Goal: Information Seeking & Learning: Learn about a topic

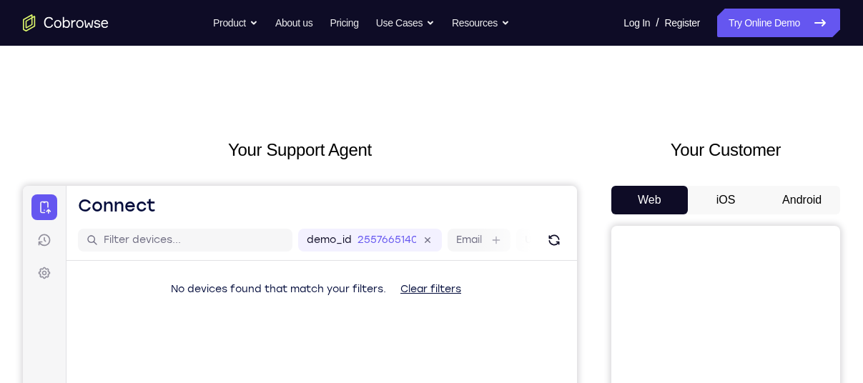
click at [809, 199] on button "Android" at bounding box center [802, 200] width 77 height 29
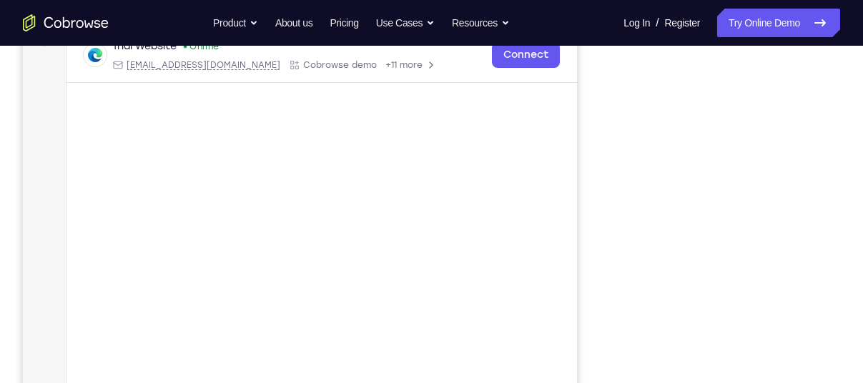
scroll to position [235, 0]
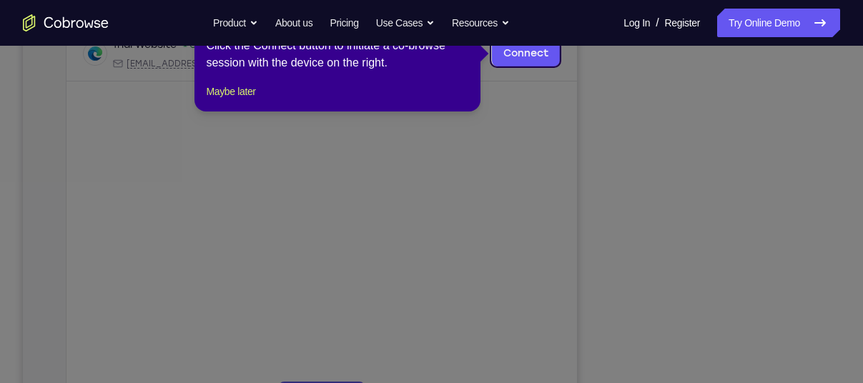
click at [731, 288] on icon at bounding box center [437, 191] width 874 height 383
click at [249, 100] on button "Maybe later" at bounding box center [230, 91] width 49 height 17
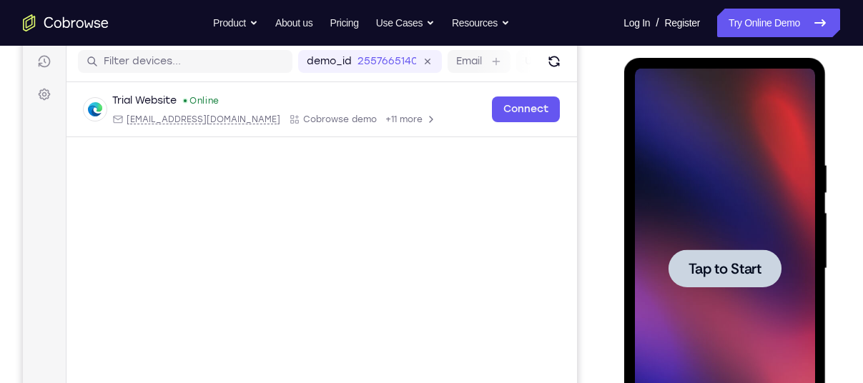
scroll to position [183, 0]
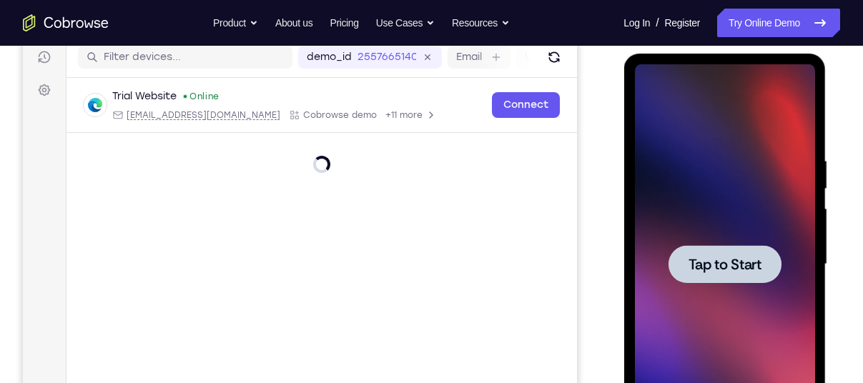
click at [720, 202] on div at bounding box center [724, 264] width 180 height 401
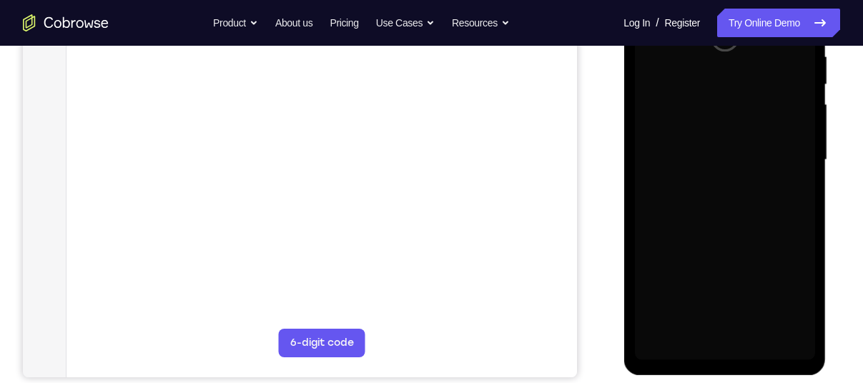
scroll to position [280, 0]
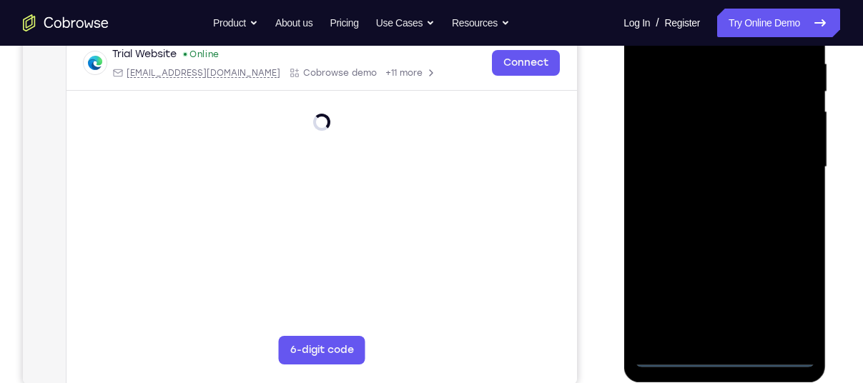
click at [720, 355] on div at bounding box center [724, 167] width 180 height 401
click at [795, 295] on div at bounding box center [724, 167] width 180 height 401
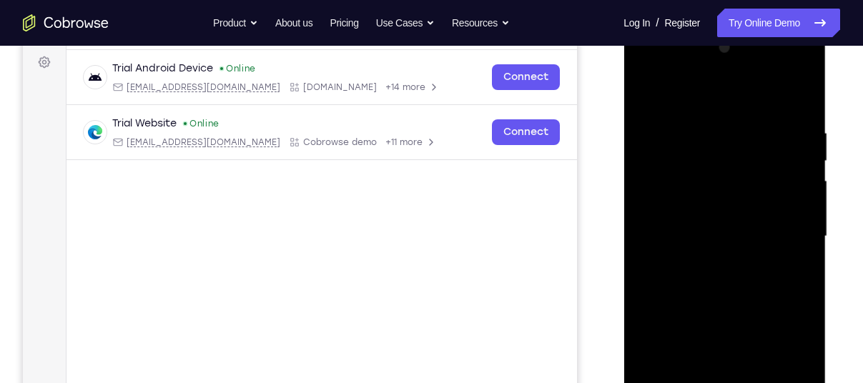
scroll to position [219, 0]
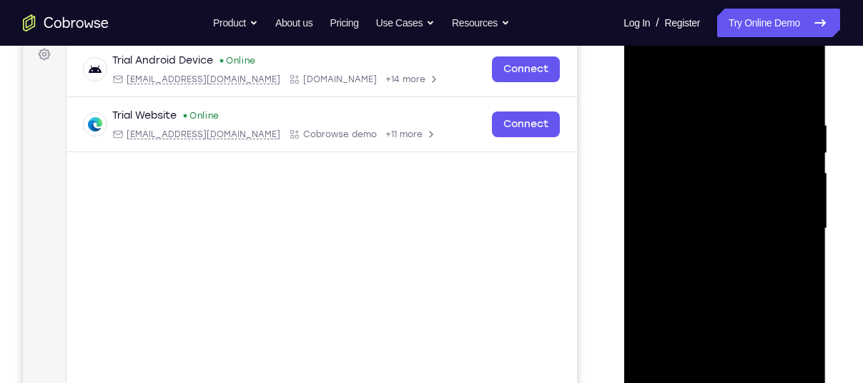
click at [688, 85] on div at bounding box center [724, 229] width 180 height 401
click at [790, 217] on div at bounding box center [724, 229] width 180 height 401
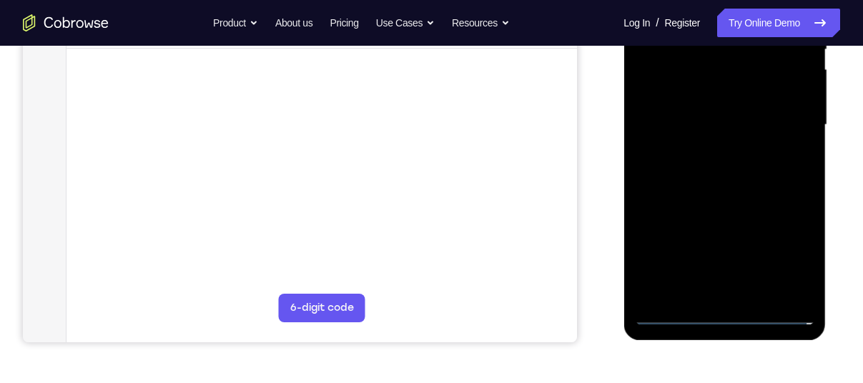
scroll to position [341, 0]
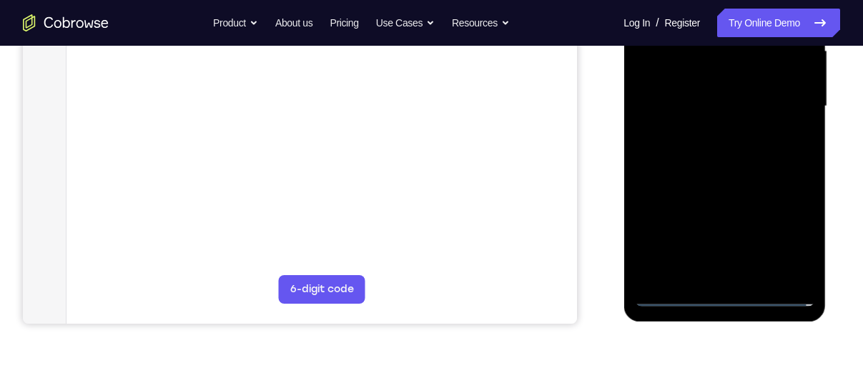
click at [742, 278] on div at bounding box center [724, 106] width 180 height 401
click at [716, 180] on div at bounding box center [724, 106] width 180 height 401
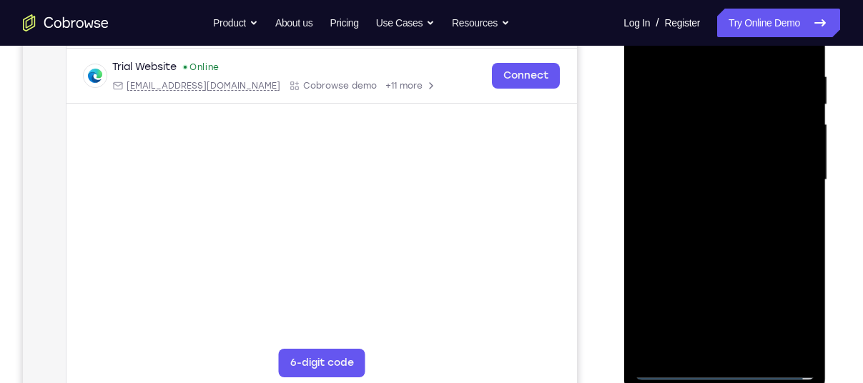
scroll to position [265, 0]
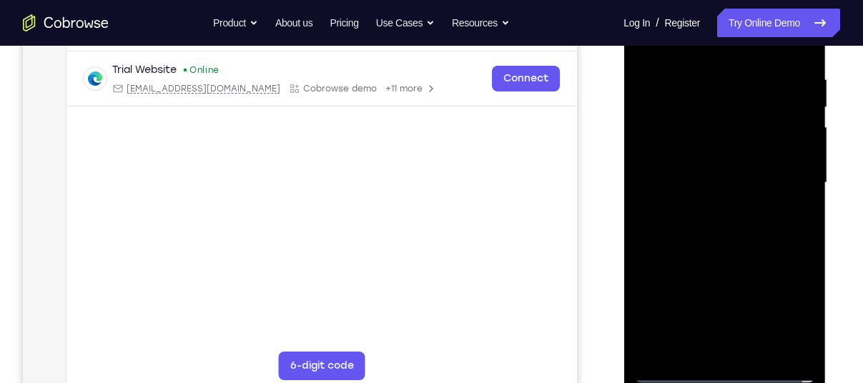
click at [720, 104] on div at bounding box center [724, 183] width 180 height 401
